Goal: Communication & Community: Participate in discussion

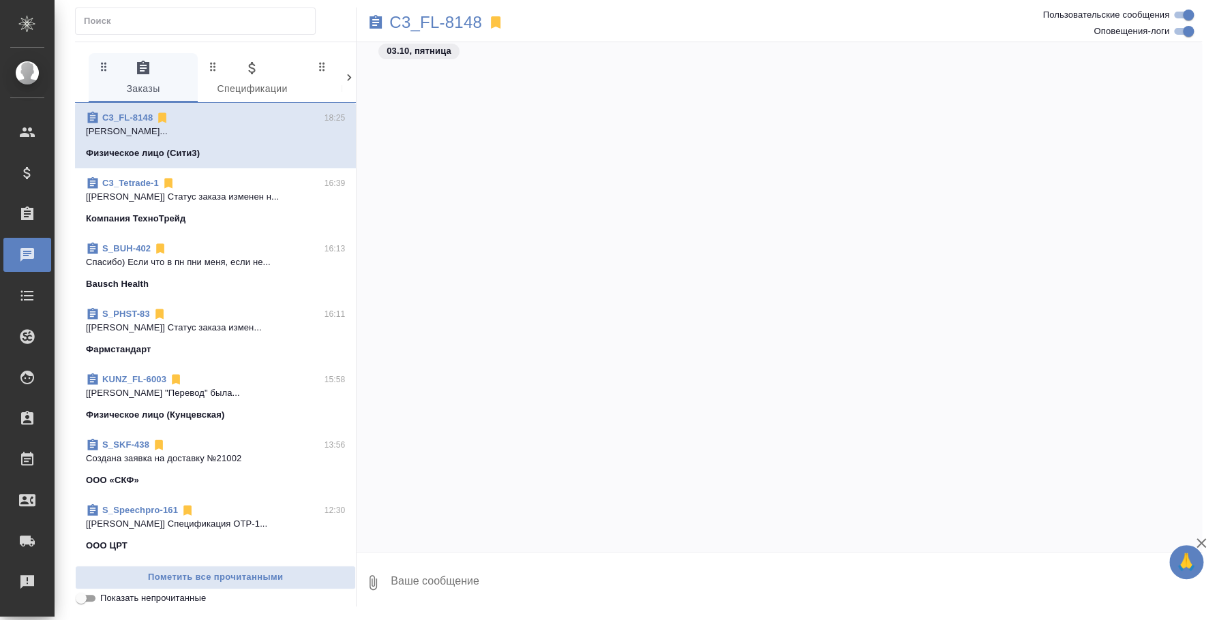
scroll to position [2262, 0]
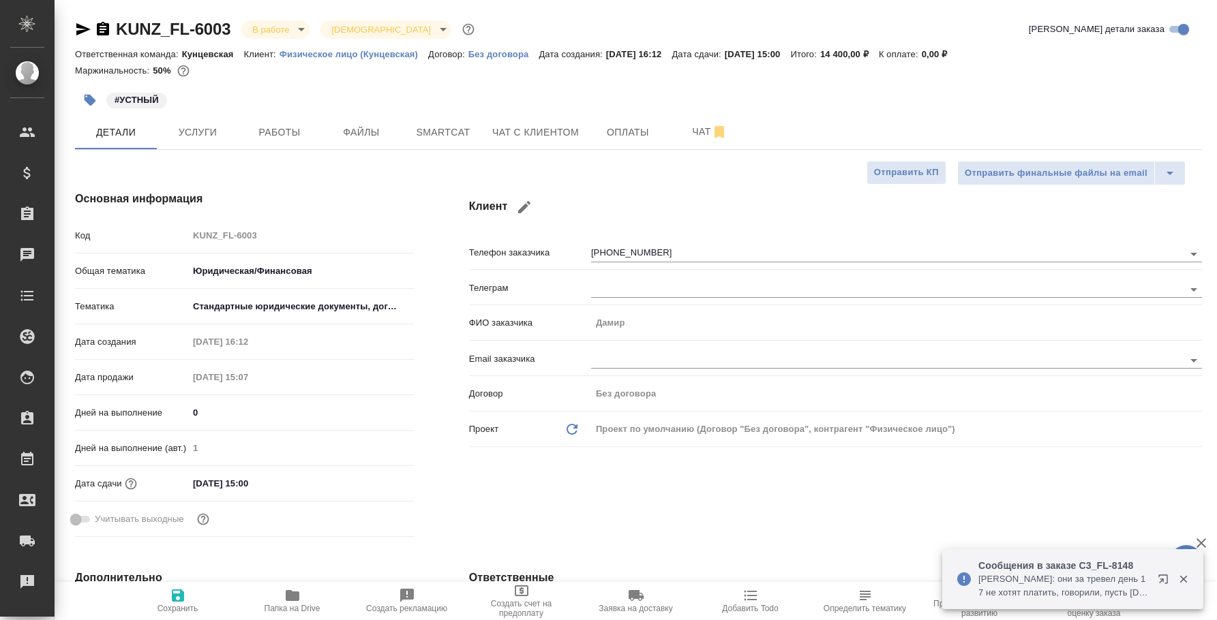
select select "RU"
click at [1162, 577] on icon "button" at bounding box center [1166, 582] width 16 height 16
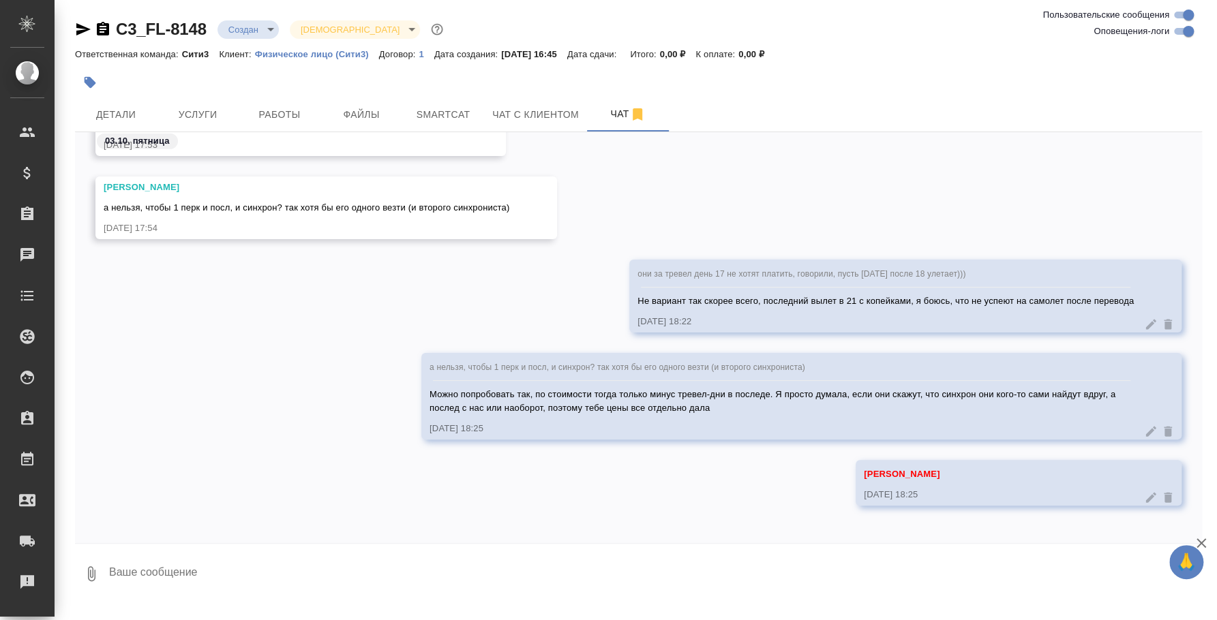
scroll to position [2537, 0]
